Goal: Task Accomplishment & Management: Use online tool/utility

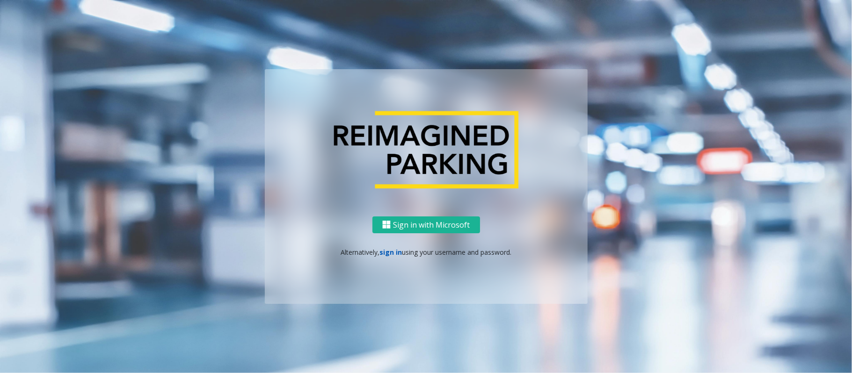
click at [394, 253] on link "sign in" at bounding box center [390, 252] width 22 height 9
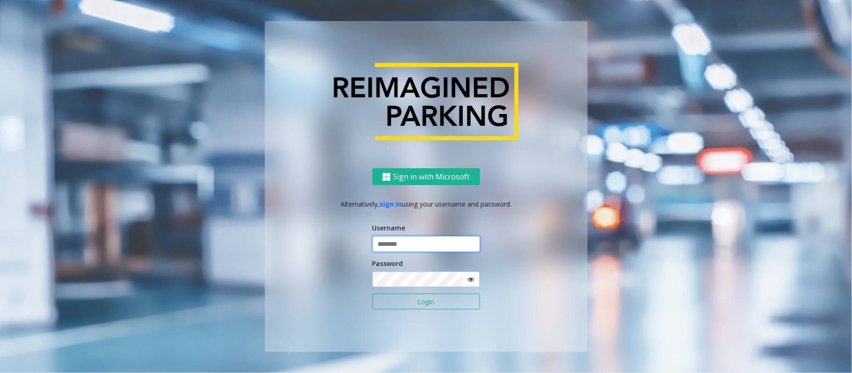
click at [393, 250] on input "text" at bounding box center [426, 244] width 108 height 16
type input "********"
click at [372, 294] on button "Login" at bounding box center [426, 302] width 108 height 16
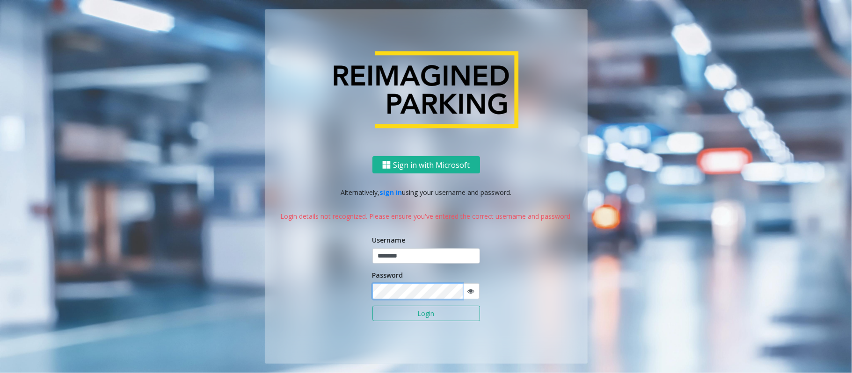
click at [372, 306] on button "Login" at bounding box center [426, 314] width 108 height 16
click at [467, 290] on icon at bounding box center [470, 291] width 7 height 7
click at [372, 306] on button "Login" at bounding box center [426, 314] width 108 height 16
click at [390, 188] on link "sign in" at bounding box center [390, 192] width 22 height 9
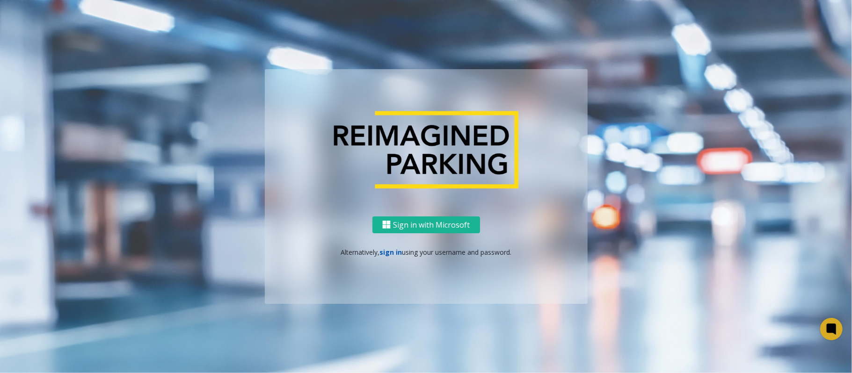
click at [391, 250] on link "sign in" at bounding box center [390, 252] width 22 height 9
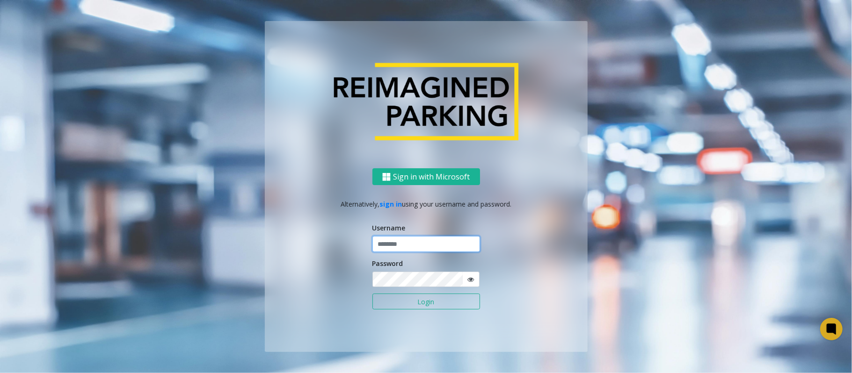
click at [413, 247] on input "text" at bounding box center [426, 244] width 108 height 16
type input "*******"
click at [372, 294] on button "Login" at bounding box center [426, 302] width 108 height 16
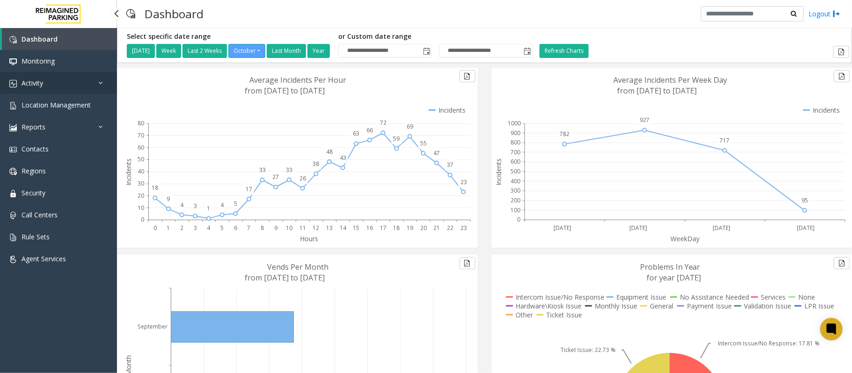
click at [48, 87] on link "Activity" at bounding box center [58, 83] width 117 height 22
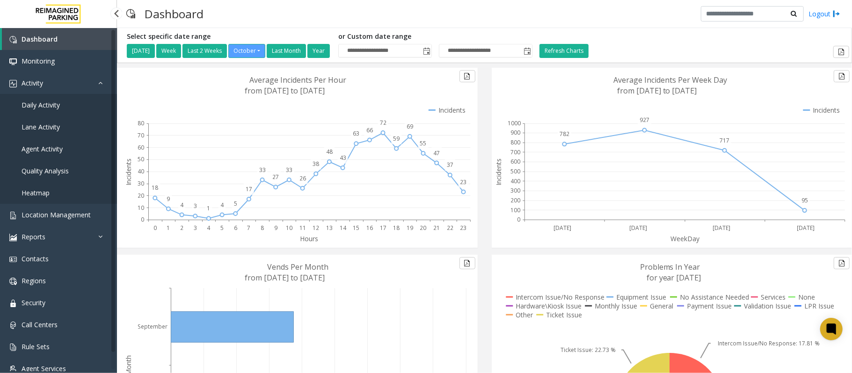
click at [45, 109] on span "Daily Activity" at bounding box center [41, 105] width 38 height 9
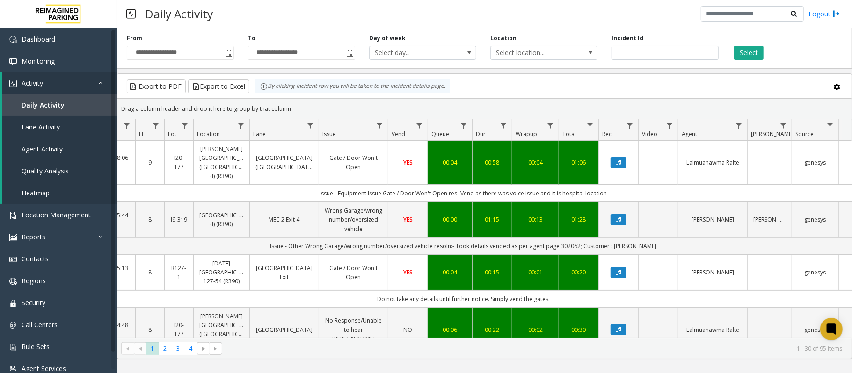
scroll to position [0, 101]
